Goal: Complete application form

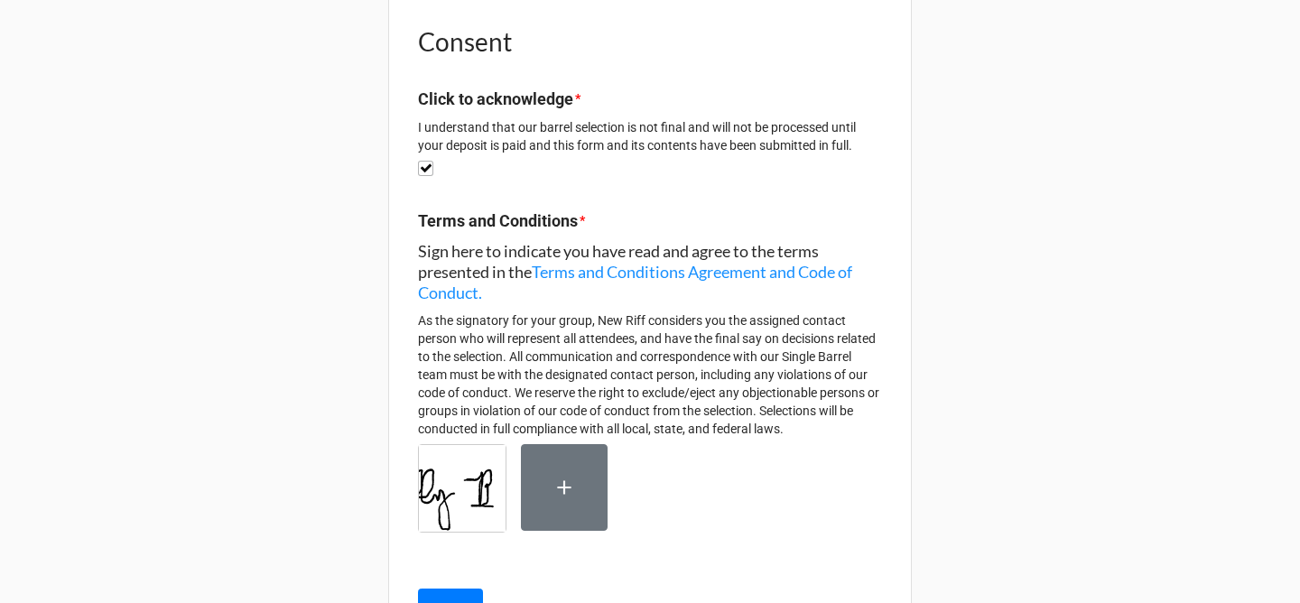
scroll to position [1803, 0]
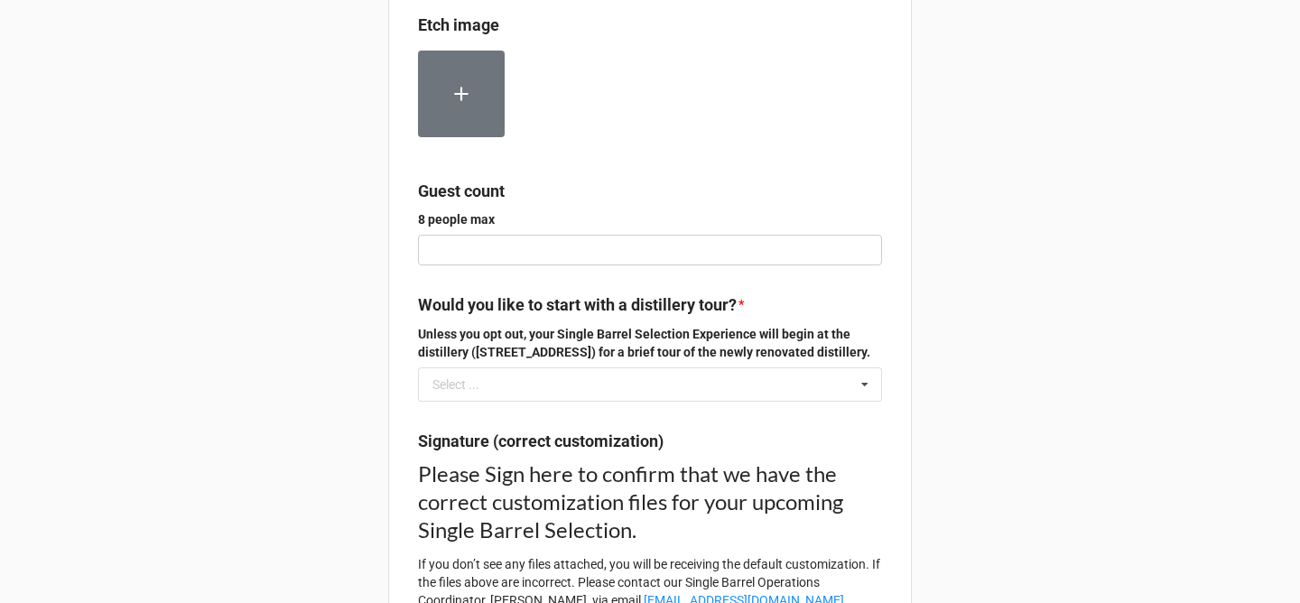
scroll to position [886, 0]
